Goal: Information Seeking & Learning: Learn about a topic

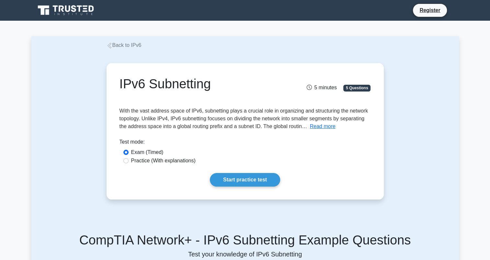
click at [178, 164] on label "Practice (With explanations)" at bounding box center [163, 161] width 64 height 8
click at [129, 164] on input "Practice (With explanations)" at bounding box center [125, 160] width 5 height 5
radio input "true"
click at [225, 185] on link "Start practice test" at bounding box center [245, 180] width 70 height 14
click at [232, 179] on link "Start practice test" at bounding box center [245, 180] width 70 height 14
